Goal: Task Accomplishment & Management: Manage account settings

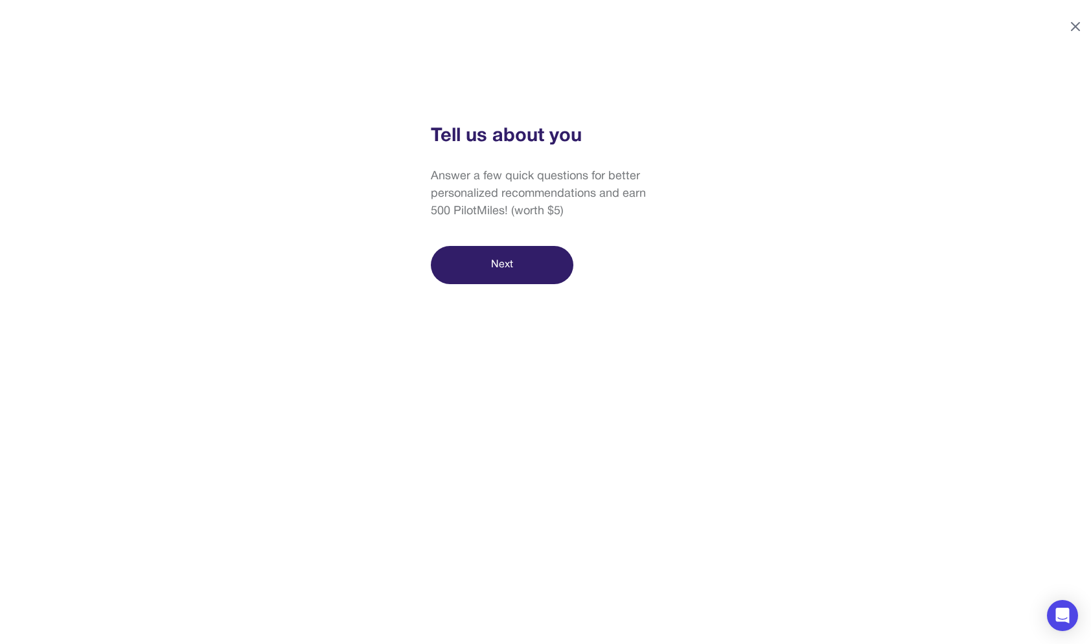
click at [1077, 21] on icon at bounding box center [1075, 27] width 16 height 16
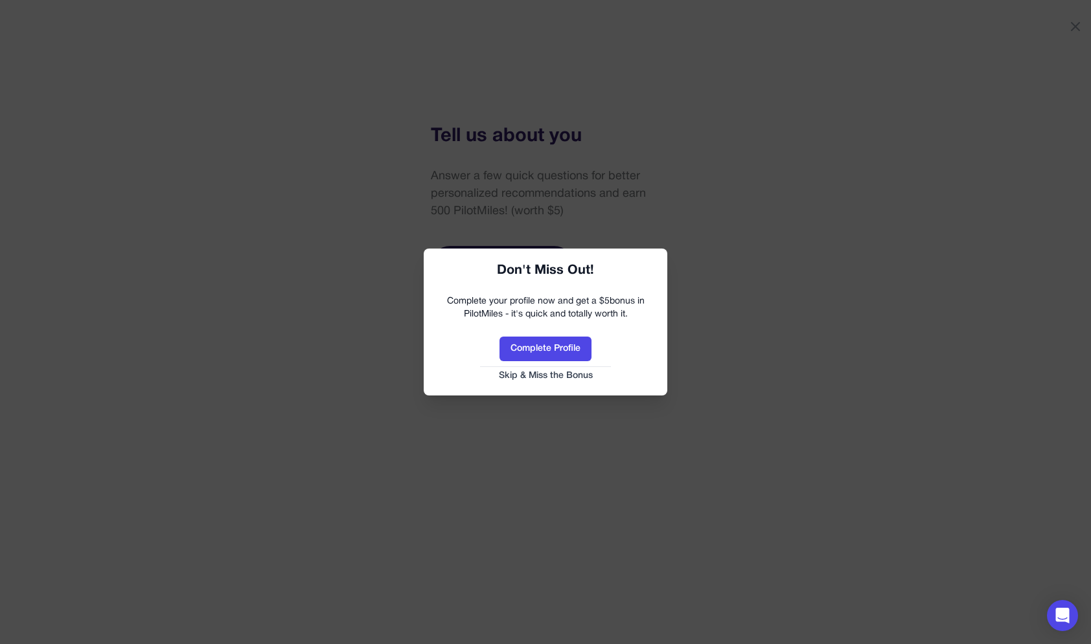
click at [556, 376] on button "Skip & Miss the Bonus" at bounding box center [545, 376] width 218 height 13
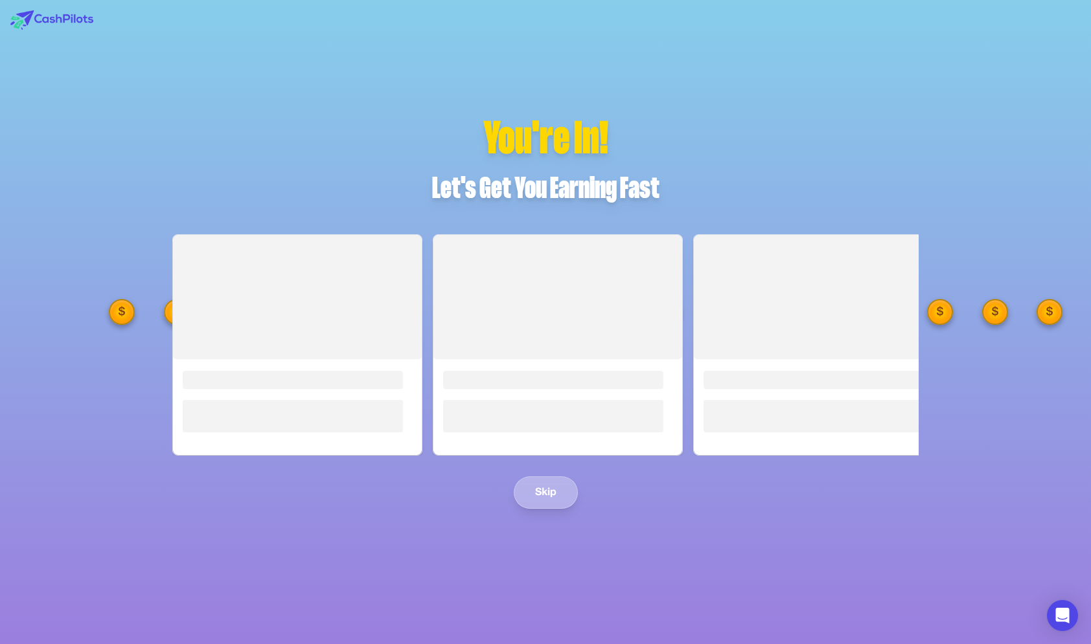
click at [547, 489] on div "You're In! Let's Get You Earning Fast Loading... Loading... Loading... Skip" at bounding box center [545, 312] width 787 height 394
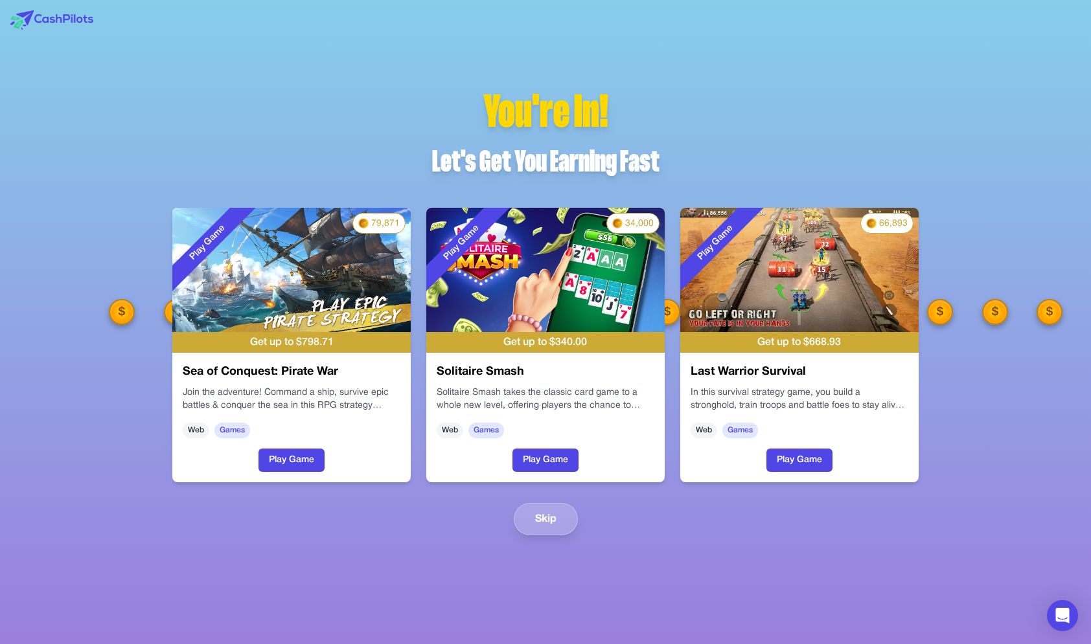
click at [547, 495] on div "You're In! Let's Get You Earning Fast Play Game 79,871 Get up to $ 798.71 Sea o…" at bounding box center [545, 312] width 787 height 447
click at [547, 503] on button "Skip" at bounding box center [546, 519] width 64 height 32
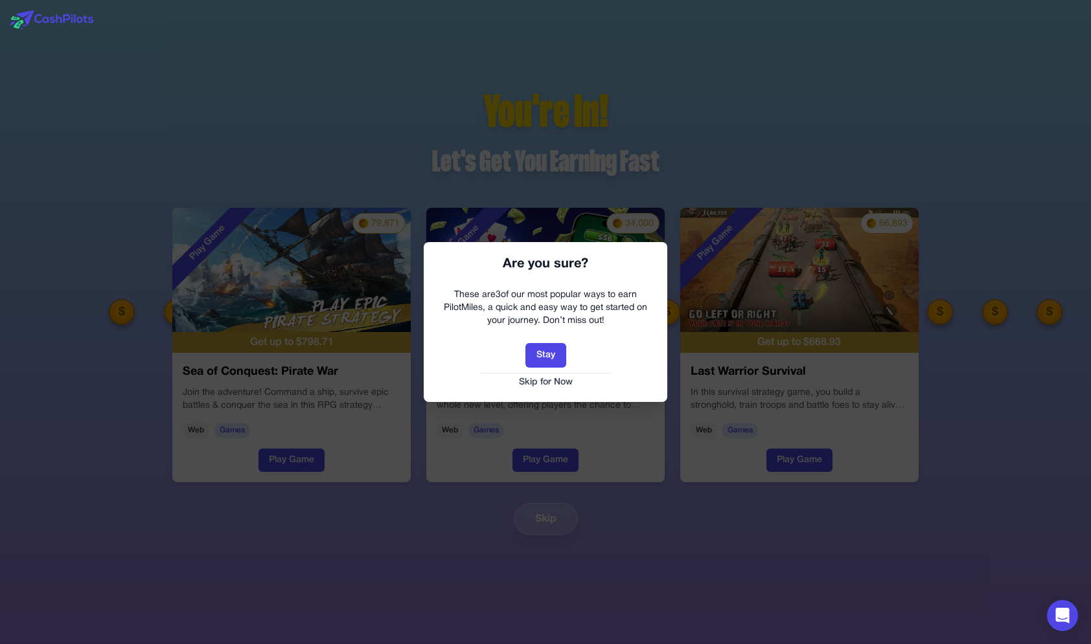
click at [562, 379] on button "Skip for Now" at bounding box center [545, 382] width 218 height 13
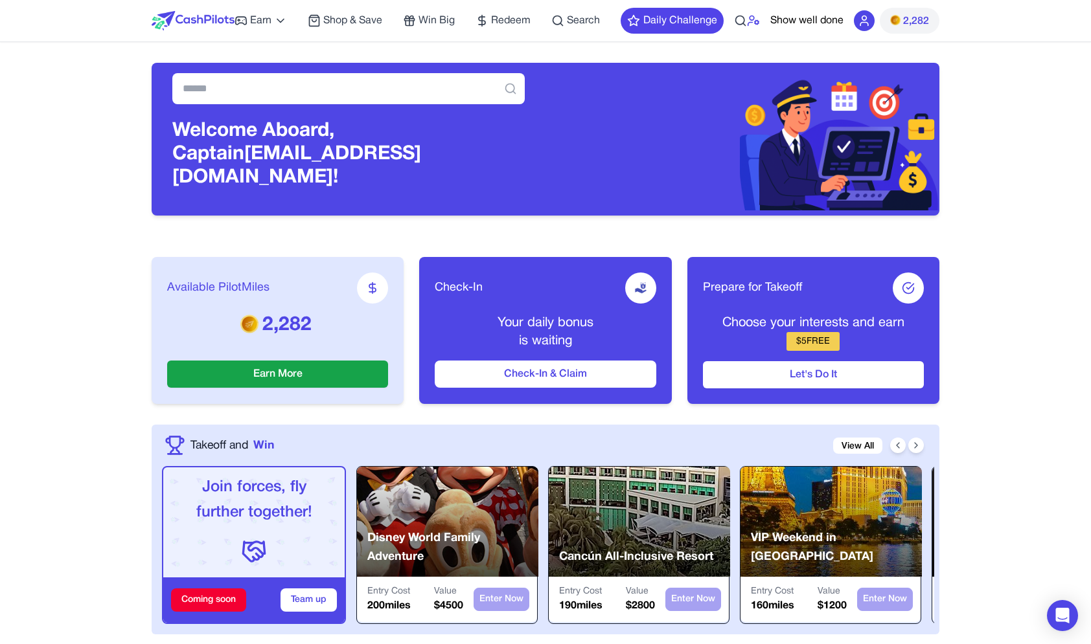
click at [752, 15] on icon at bounding box center [753, 20] width 13 height 13
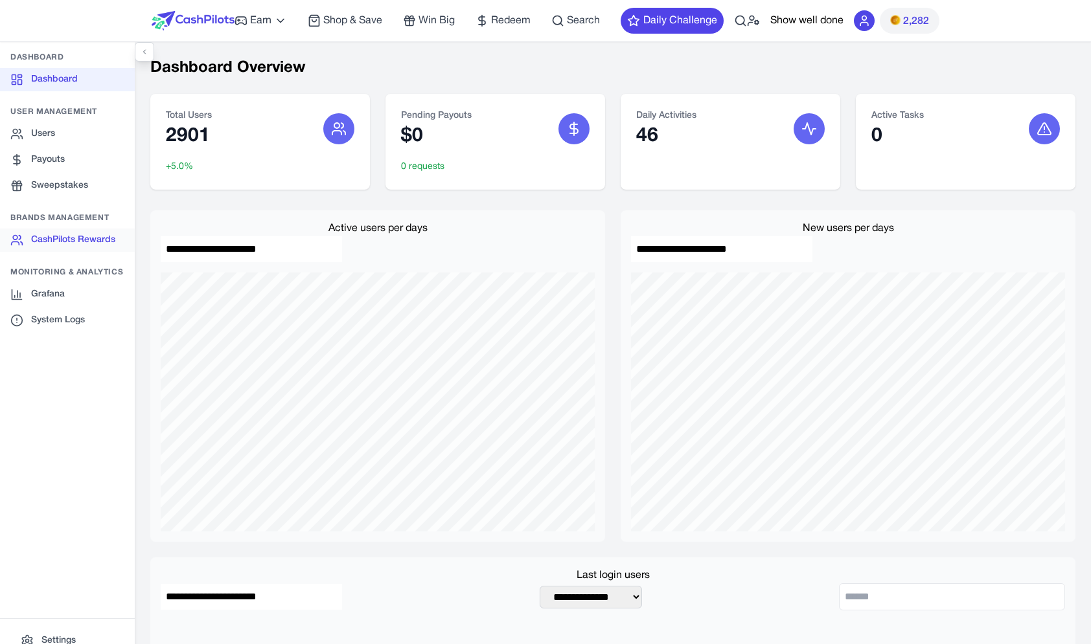
click at [82, 238] on link "CashPilots Rewards" at bounding box center [67, 240] width 135 height 23
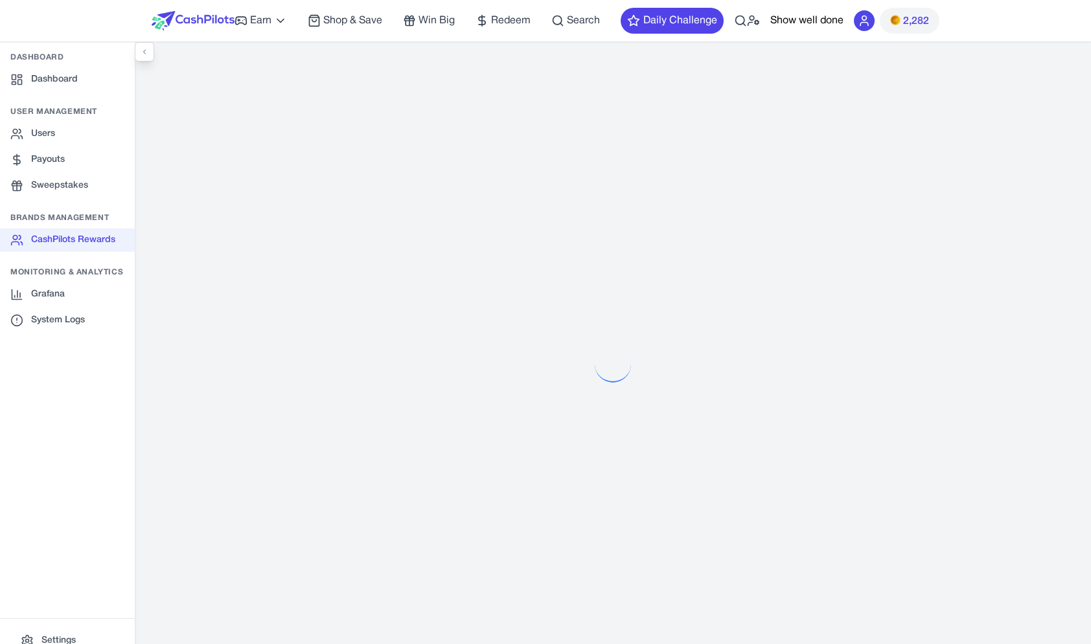
select select "**********"
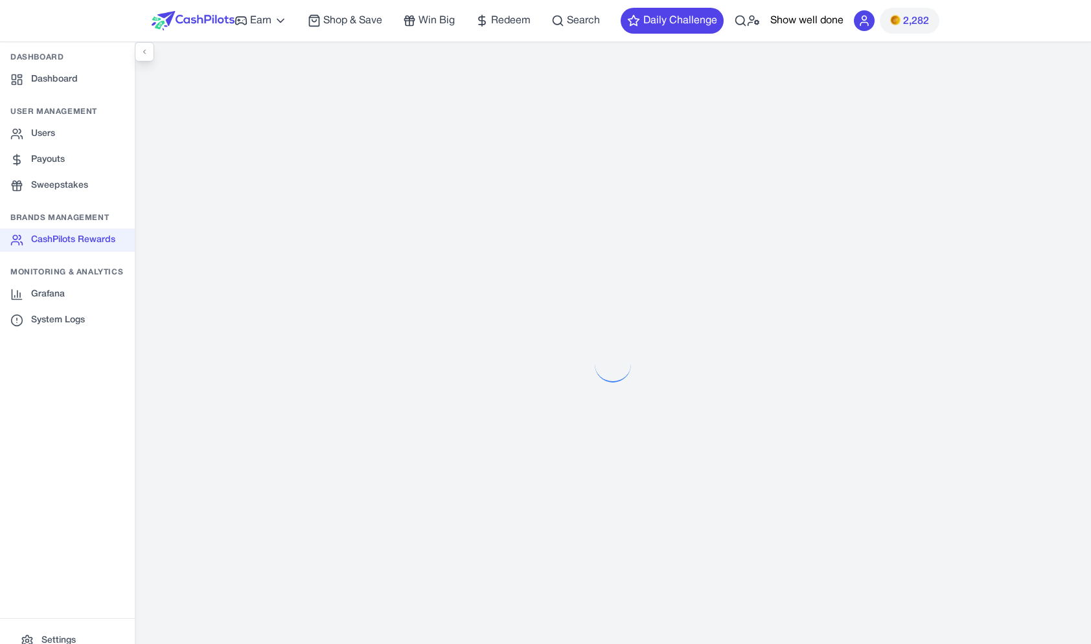
select select "**********"
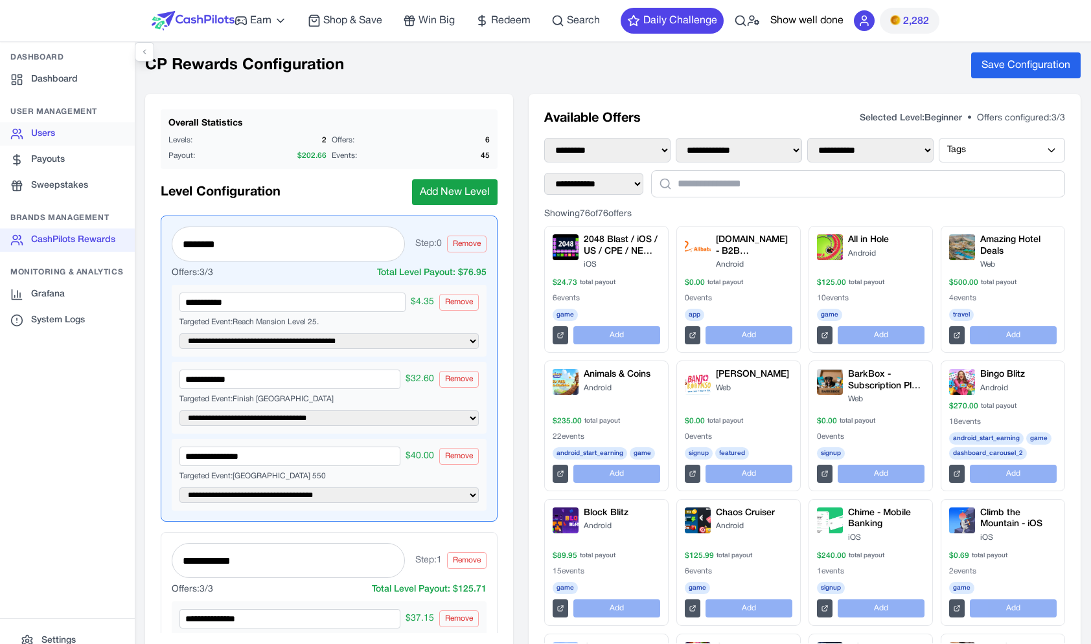
click at [93, 141] on link "Users" at bounding box center [67, 133] width 135 height 23
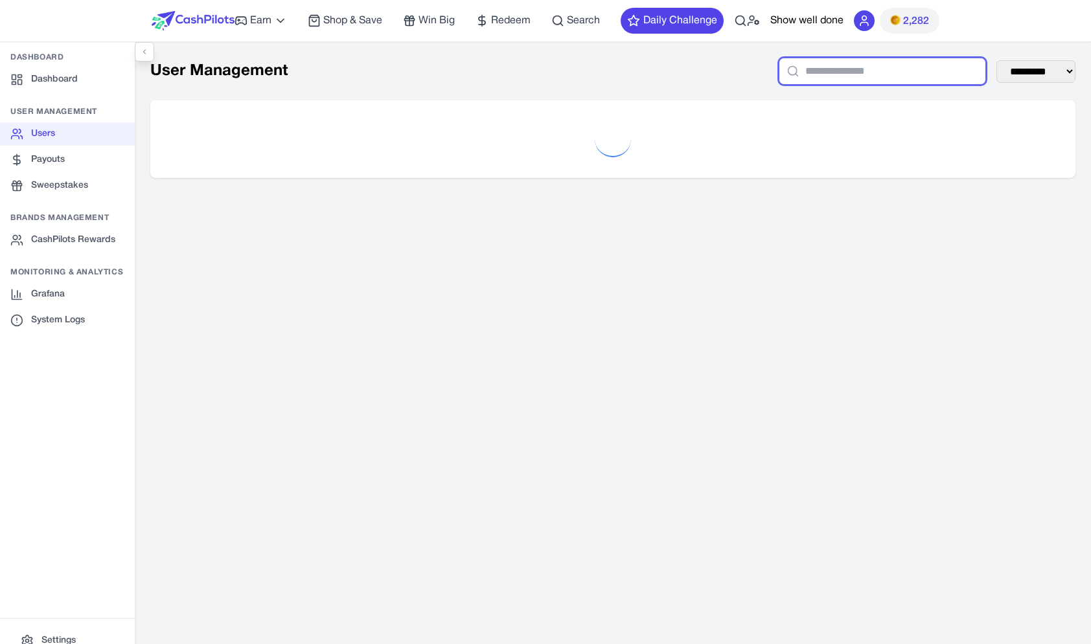
click at [792, 73] on input "text" at bounding box center [881, 71] width 207 height 27
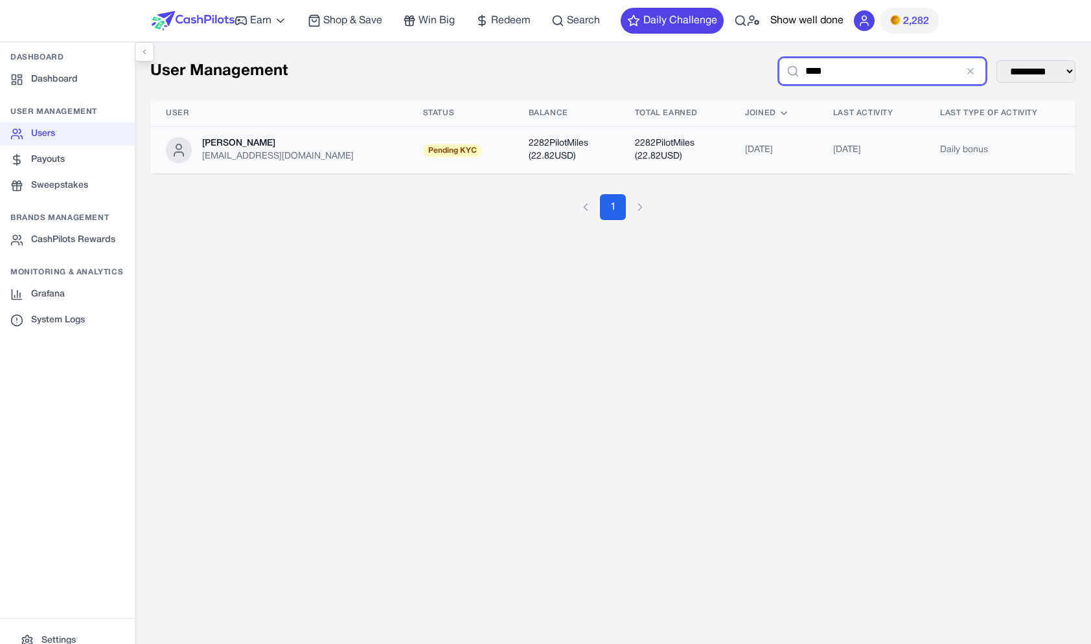
type input "****"
click at [700, 168] on td "2282 PilotMiles ( 22.82 USD)" at bounding box center [674, 150] width 110 height 47
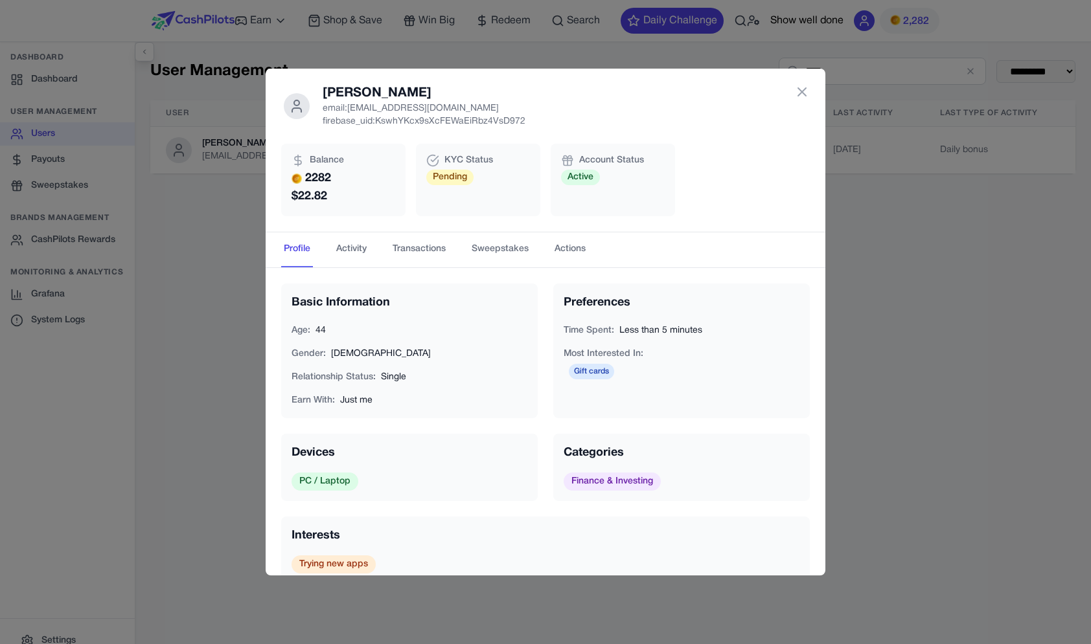
click at [808, 10] on div "[PERSON_NAME] email: [EMAIL_ADDRESS][DOMAIN_NAME] firebase_uid: KswhYKcx9sXcFEW…" at bounding box center [545, 322] width 1091 height 644
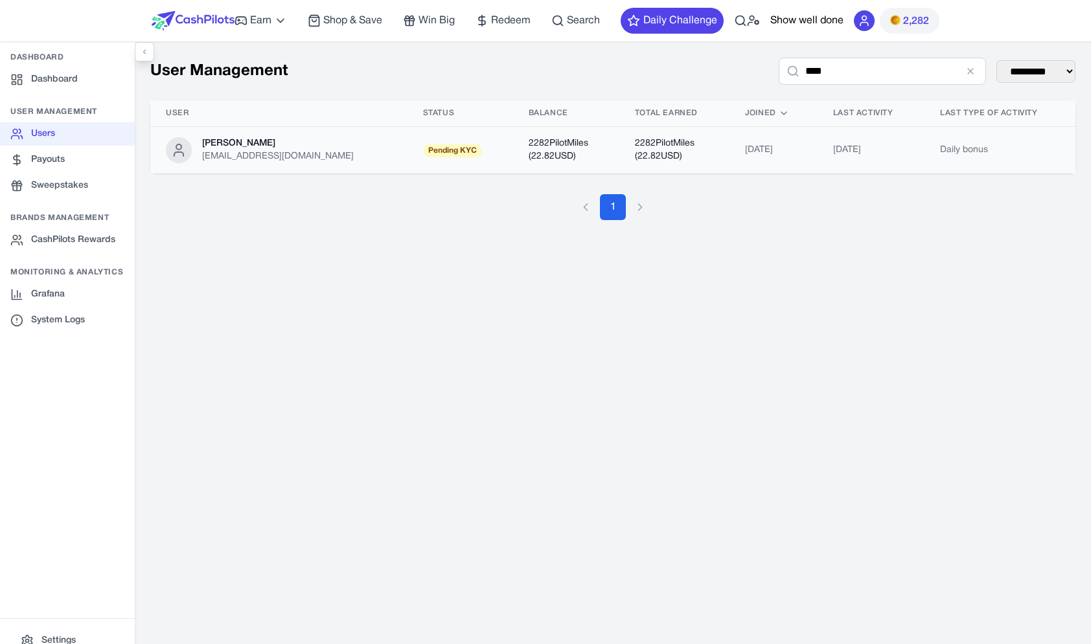
click at [210, 154] on div "[EMAIL_ADDRESS][DOMAIN_NAME]" at bounding box center [278, 156] width 152 height 13
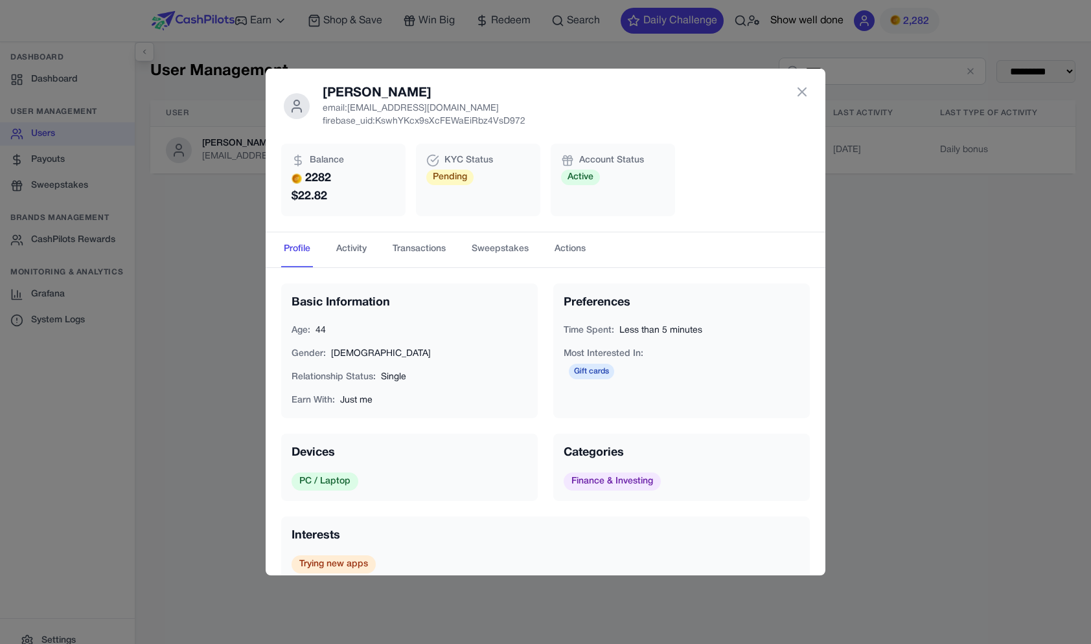
click at [950, 224] on div "[PERSON_NAME] email: [EMAIL_ADDRESS][DOMAIN_NAME] firebase_uid: KswhYKcx9sXcFEW…" at bounding box center [545, 322] width 1091 height 644
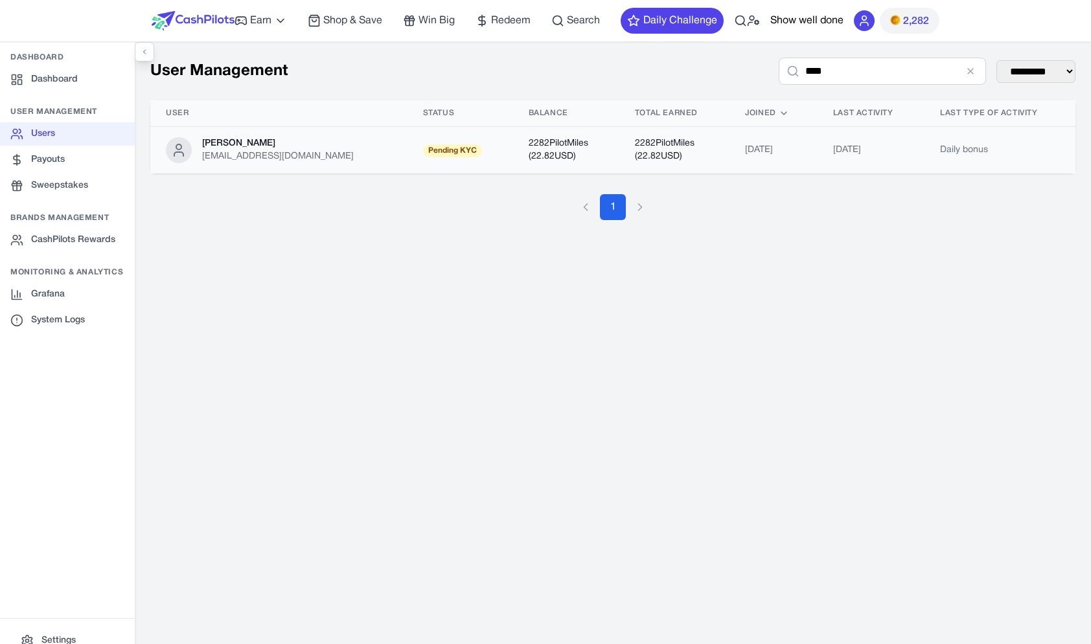
click at [392, 173] on td "[PERSON_NAME] [EMAIL_ADDRESS][DOMAIN_NAME]" at bounding box center [278, 150] width 257 height 47
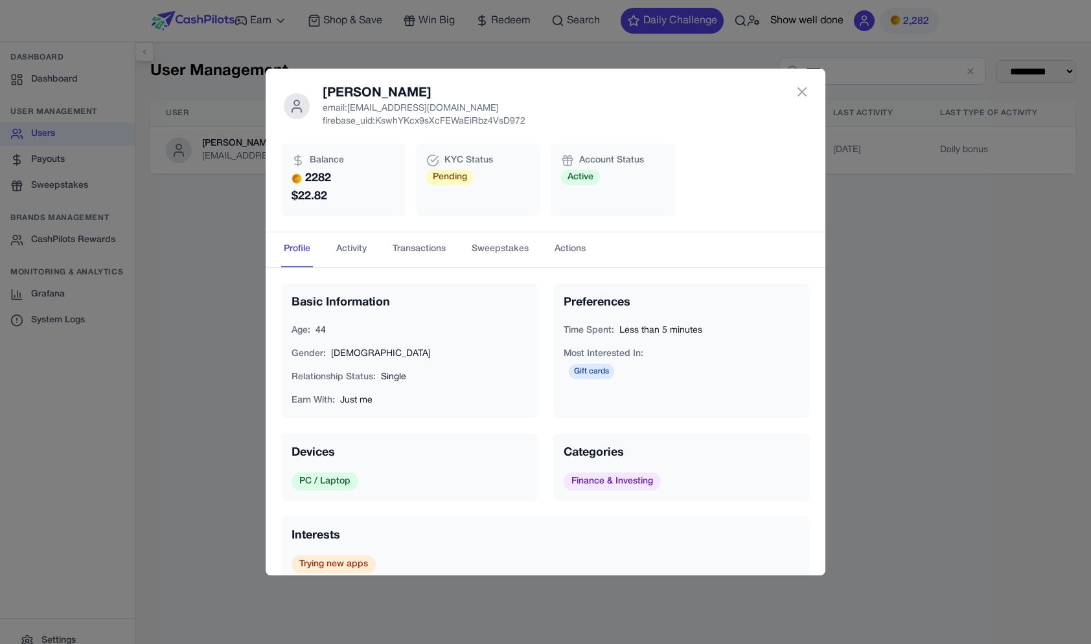
click at [222, 360] on div "[PERSON_NAME] email: [EMAIL_ADDRESS][DOMAIN_NAME] firebase_uid: KswhYKcx9sXcFEW…" at bounding box center [545, 322] width 1091 height 644
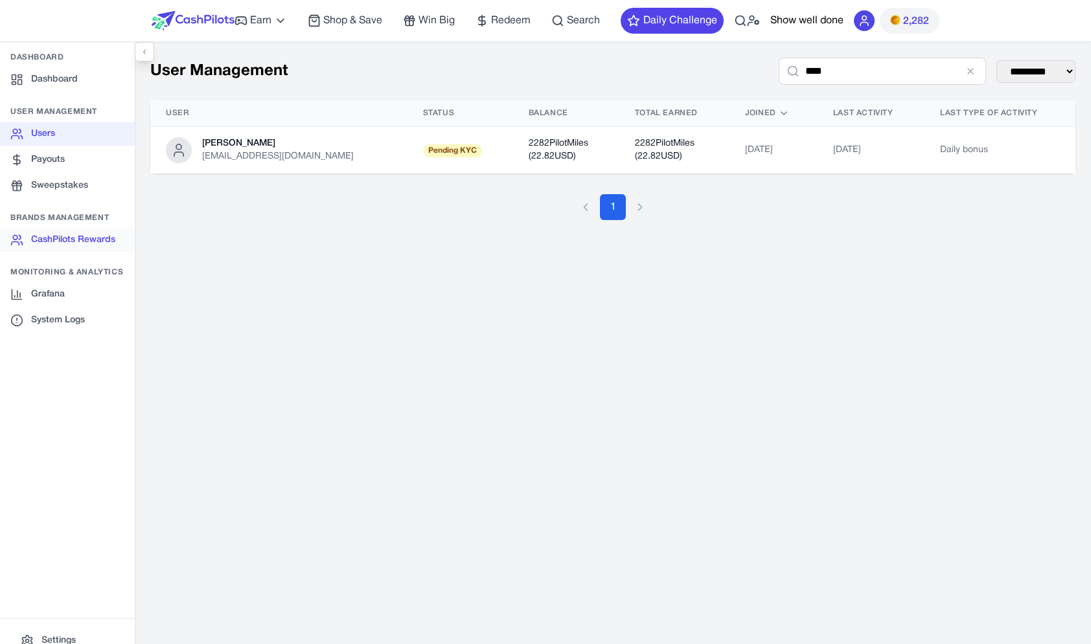
click at [86, 243] on link "CashPilots Rewards" at bounding box center [67, 240] width 135 height 23
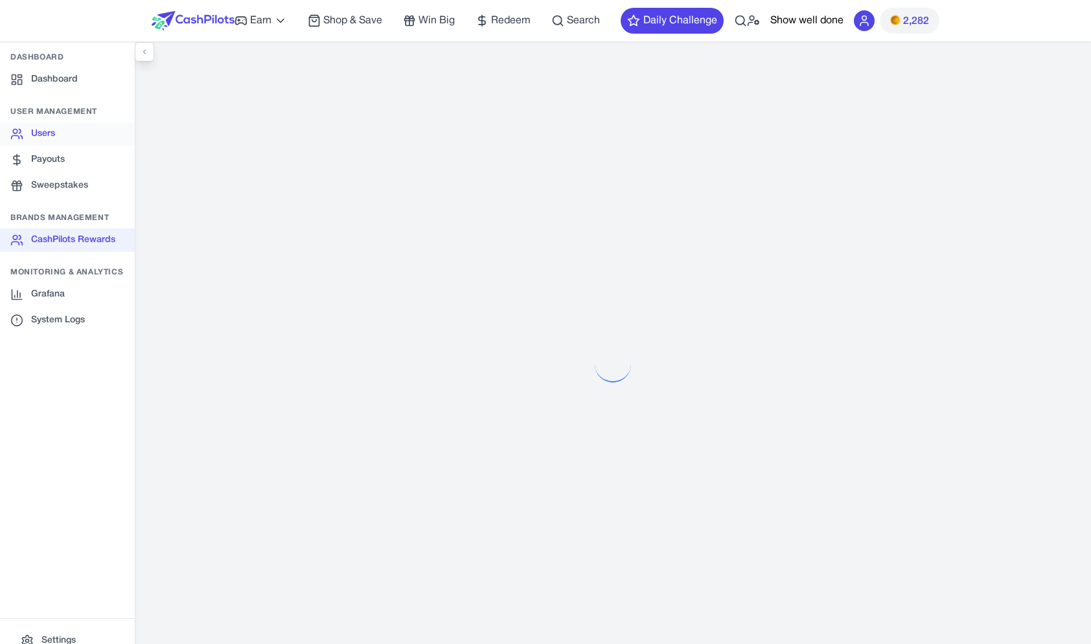
click at [98, 126] on link "Users" at bounding box center [67, 133] width 135 height 23
